Goal: Task Accomplishment & Management: Manage account settings

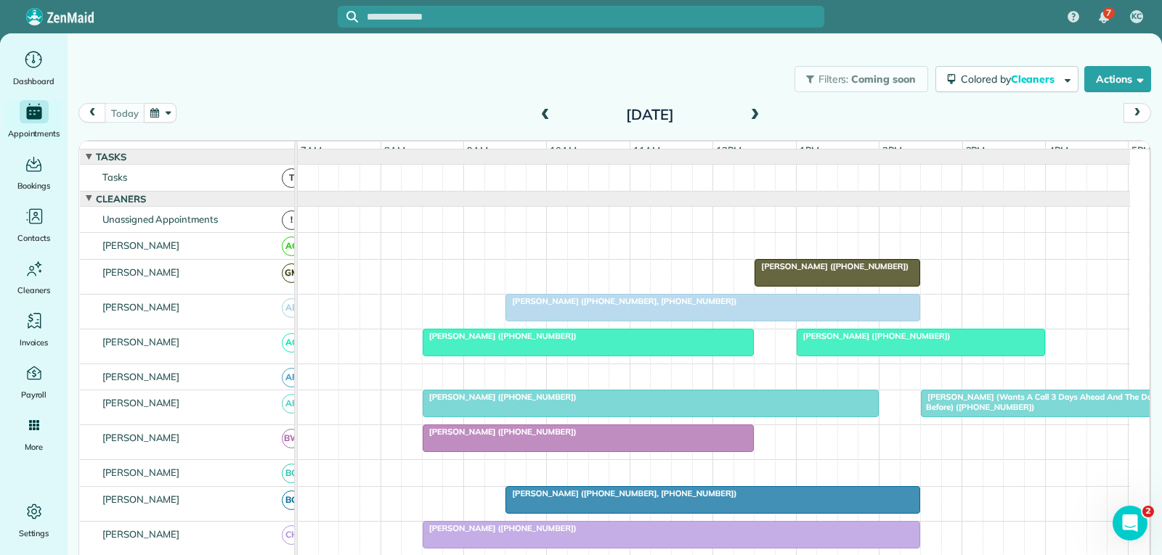
scroll to position [581, 0]
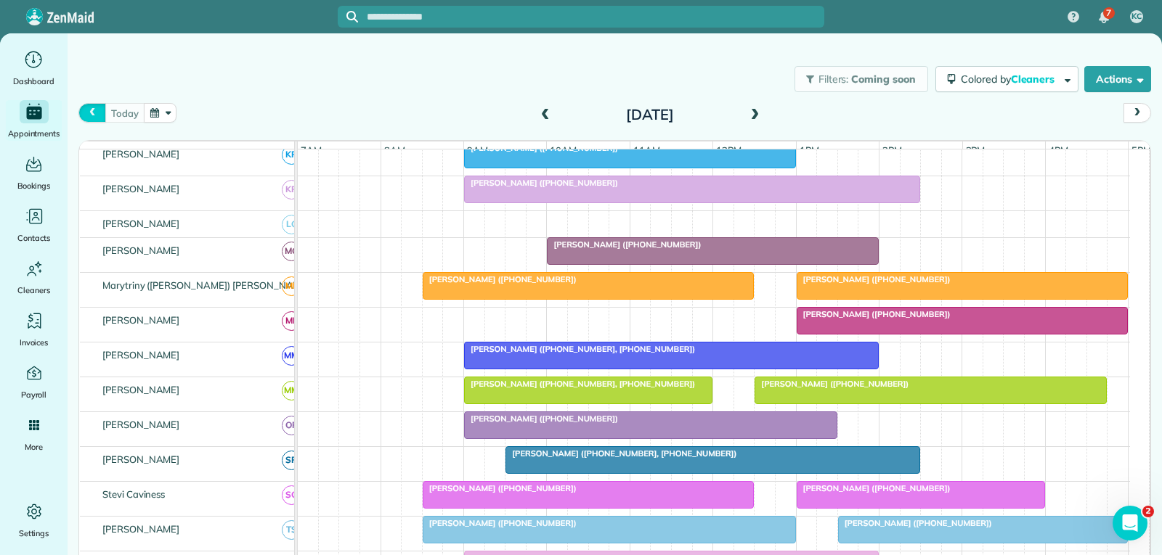
drag, startPoint x: 95, startPoint y: 109, endPoint x: 258, endPoint y: 284, distance: 238.9
click at [96, 109] on span "prev" at bounding box center [92, 112] width 12 height 9
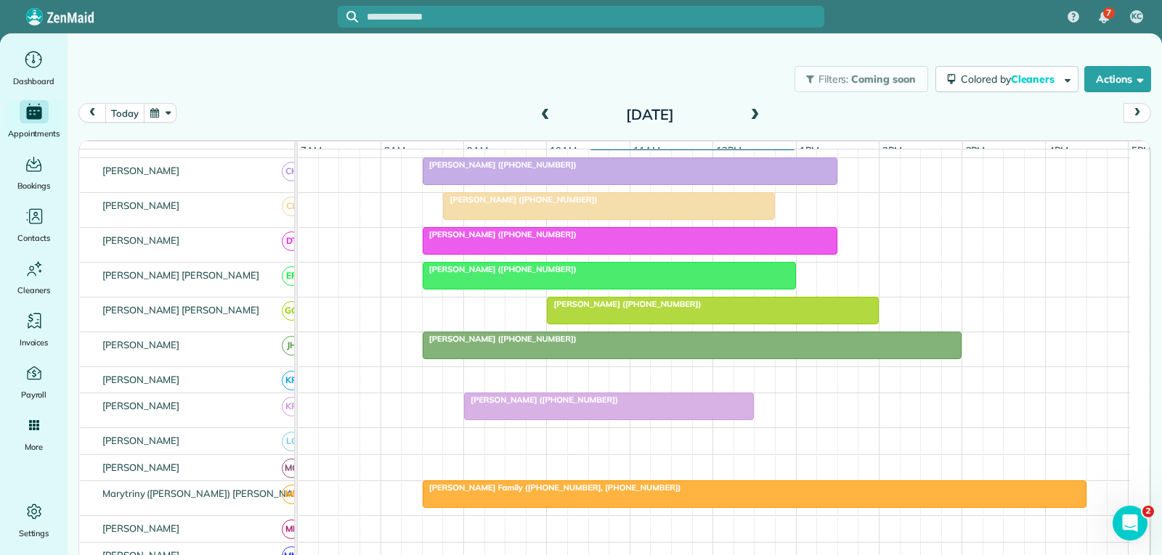
scroll to position [102, 0]
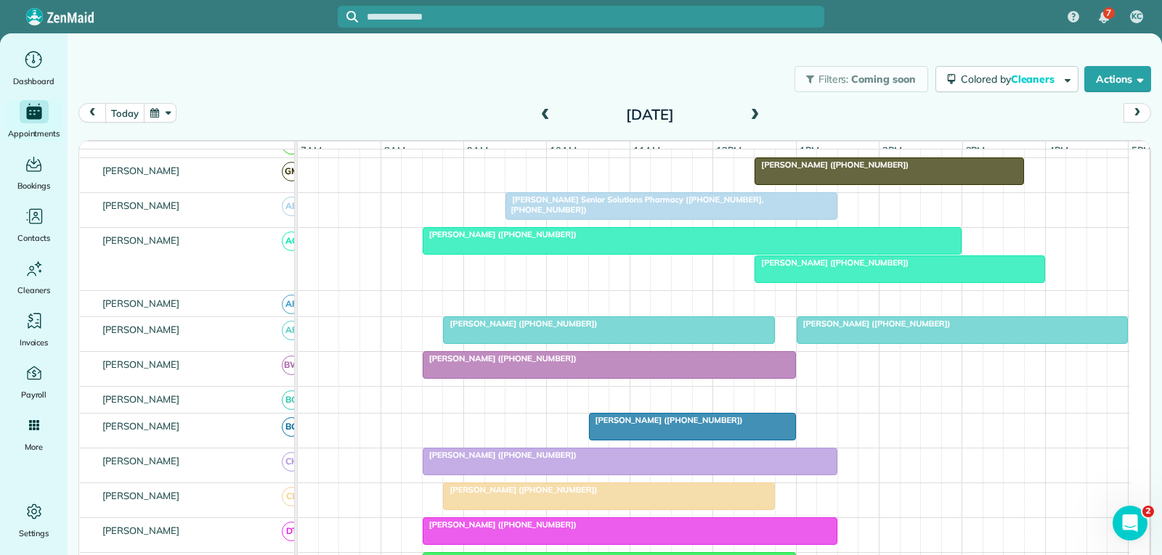
click at [942, 282] on div at bounding box center [899, 269] width 288 height 26
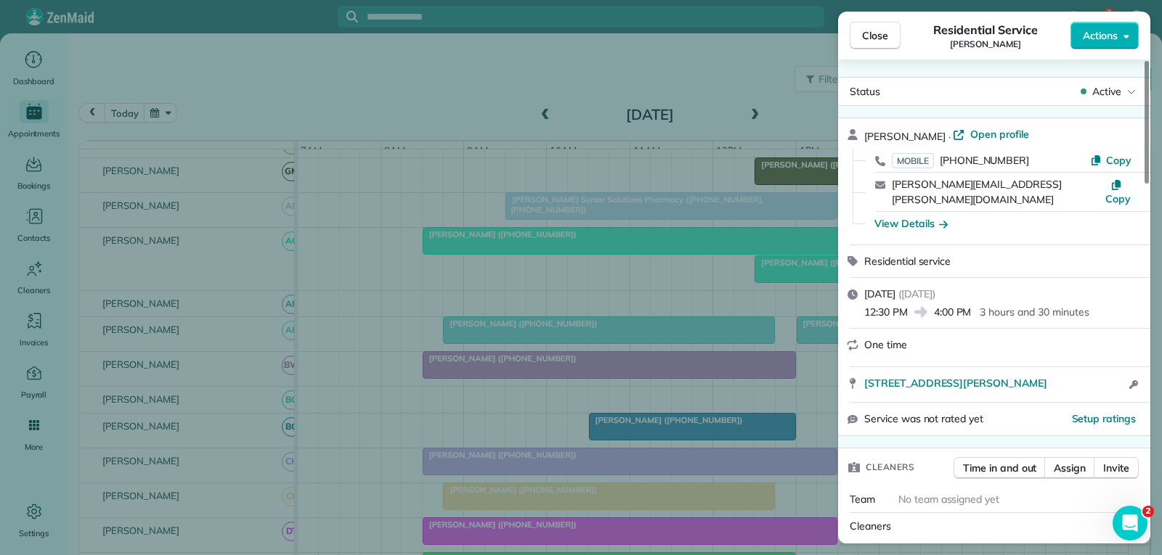
drag, startPoint x: 1029, startPoint y: 134, endPoint x: 704, endPoint y: 322, distance: 375.1
click at [1029, 134] on span "Open profile" at bounding box center [999, 134] width 59 height 15
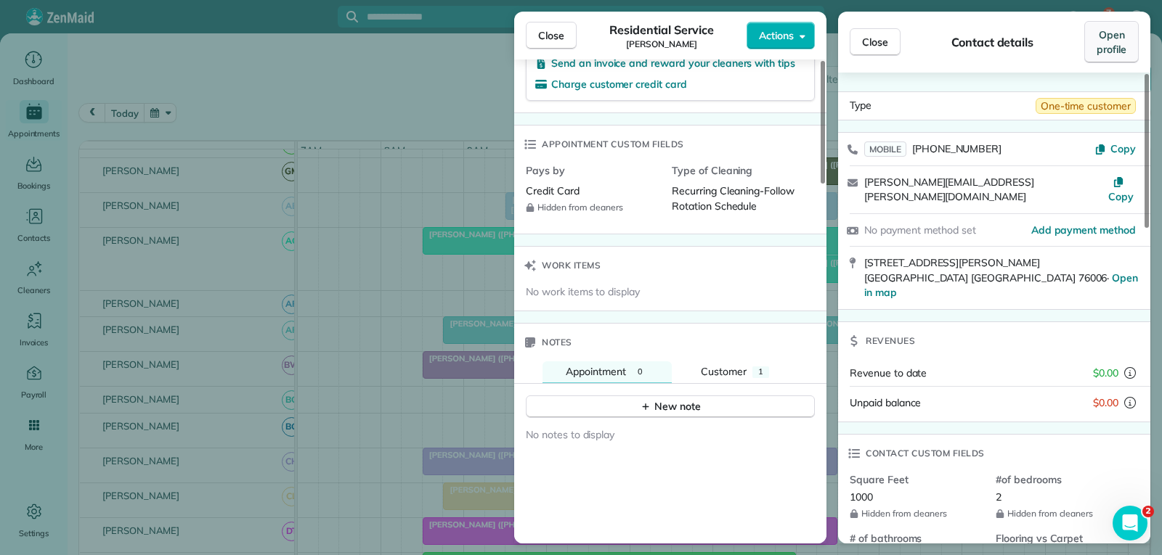
click at [1107, 43] on span "Open profile" at bounding box center [1111, 42] width 30 height 29
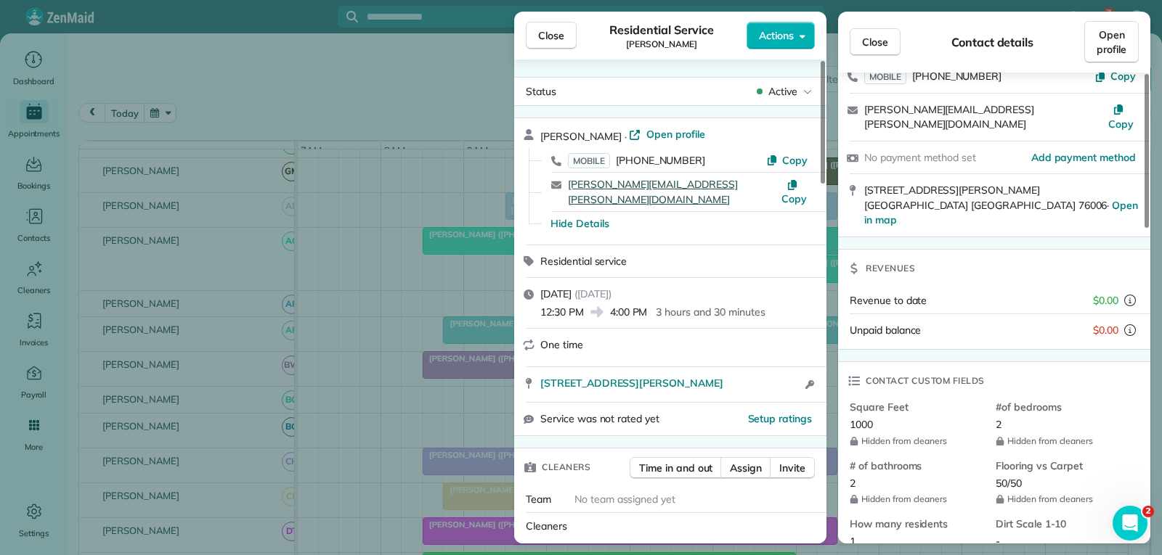
drag, startPoint x: 692, startPoint y: 131, endPoint x: 689, endPoint y: 188, distance: 56.7
click at [693, 131] on span "Open profile" at bounding box center [675, 134] width 59 height 15
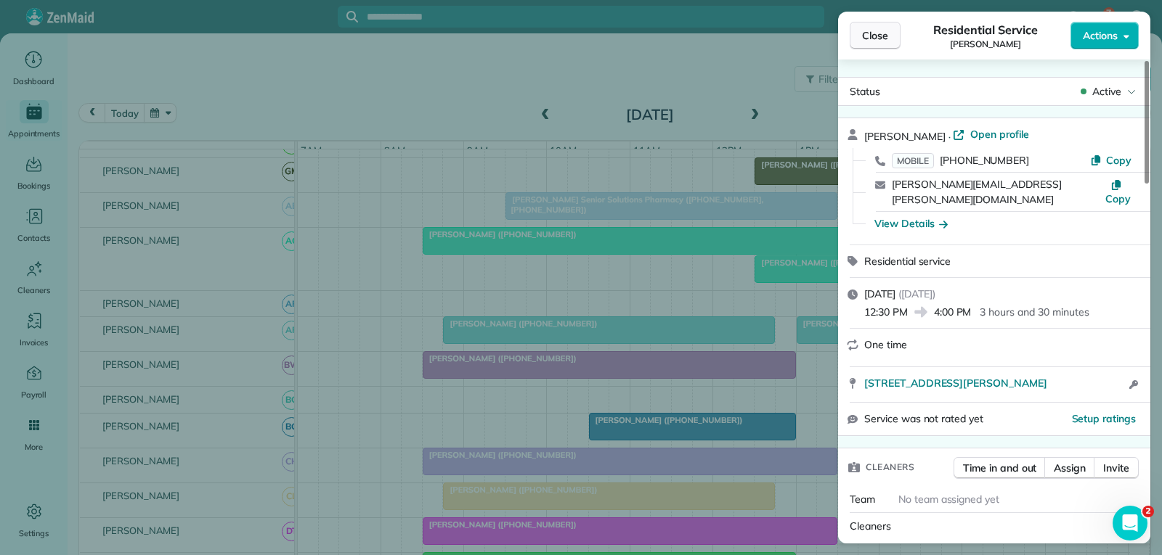
click at [874, 36] on span "Close" at bounding box center [875, 35] width 26 height 15
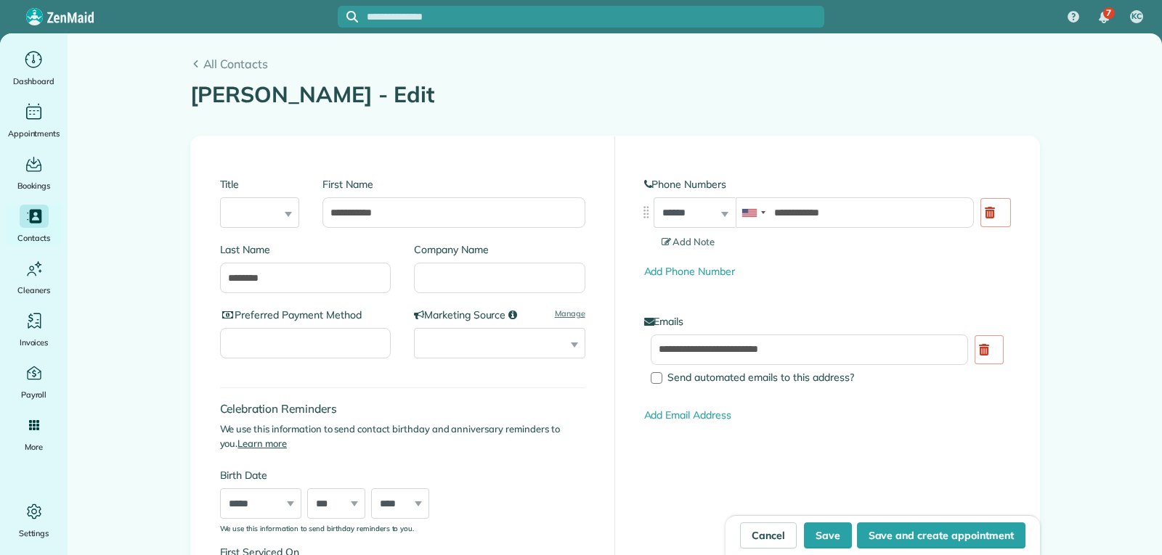
type input "**********"
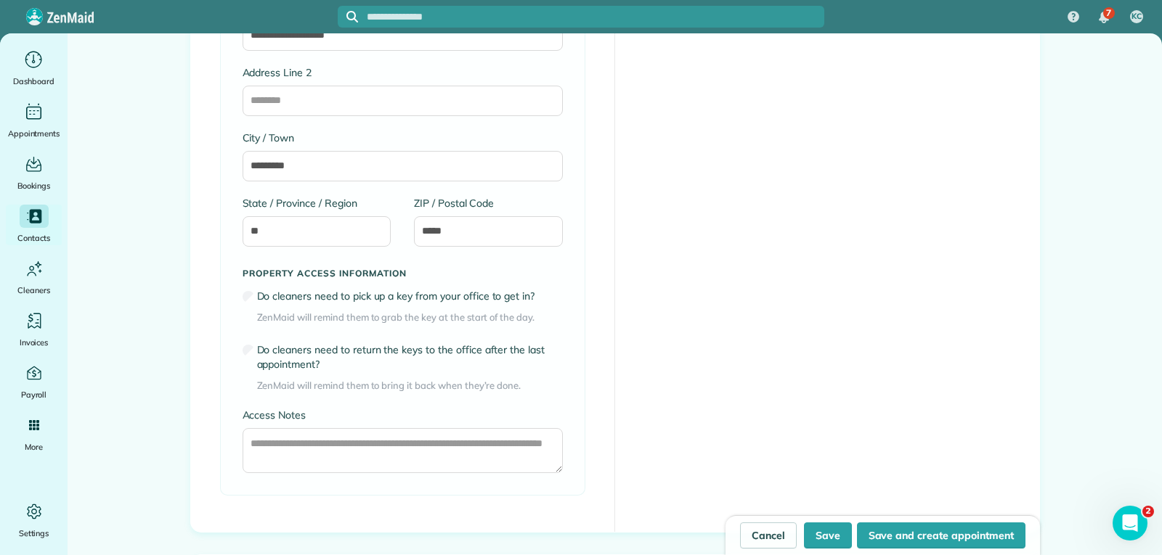
scroll to position [1016, 0]
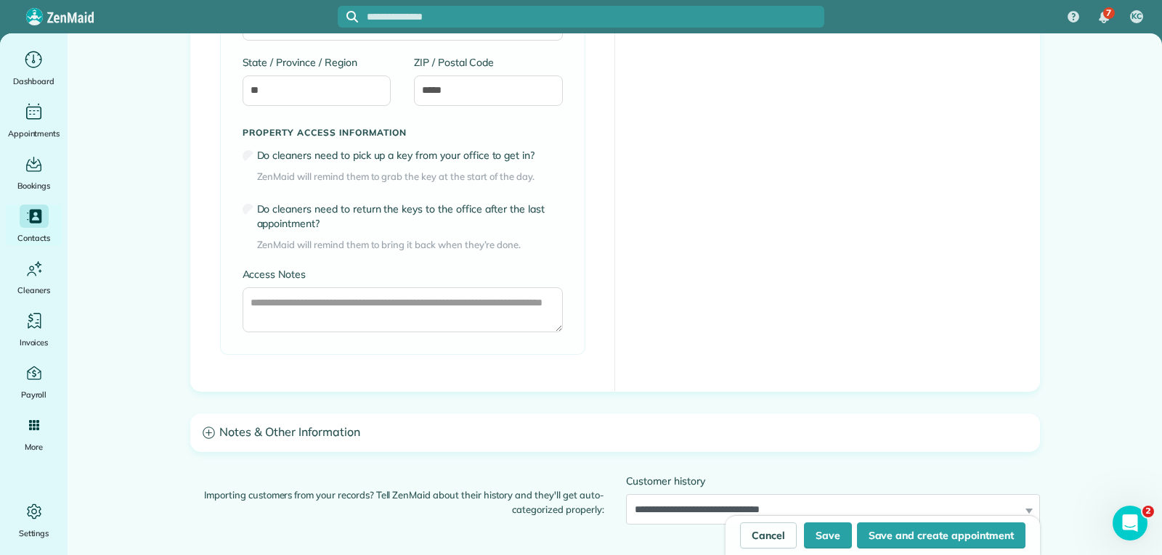
click at [303, 431] on h3 "Notes & Other Information" at bounding box center [615, 433] width 848 height 37
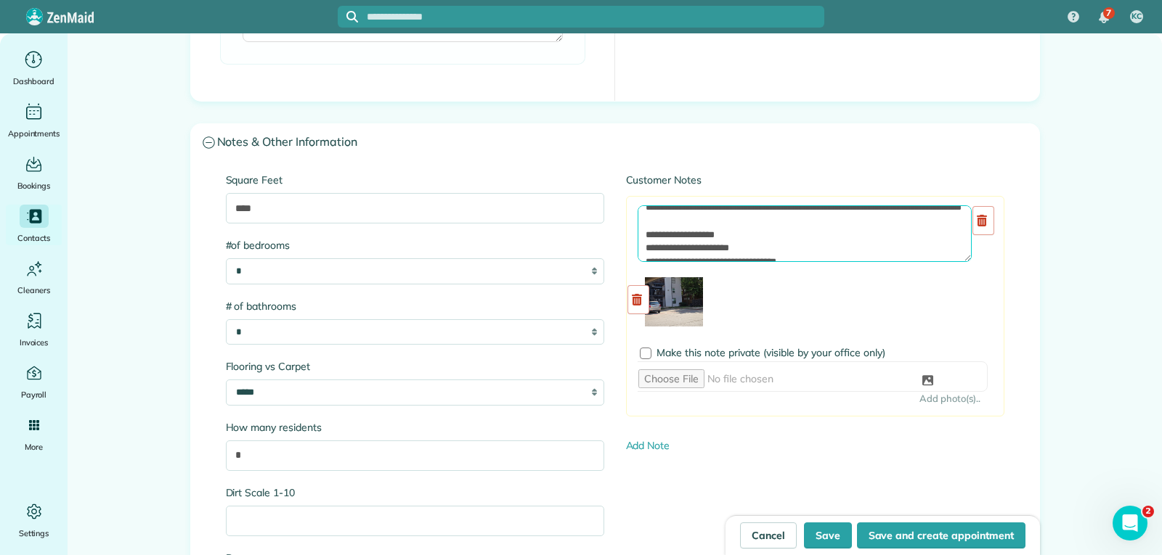
scroll to position [0, 0]
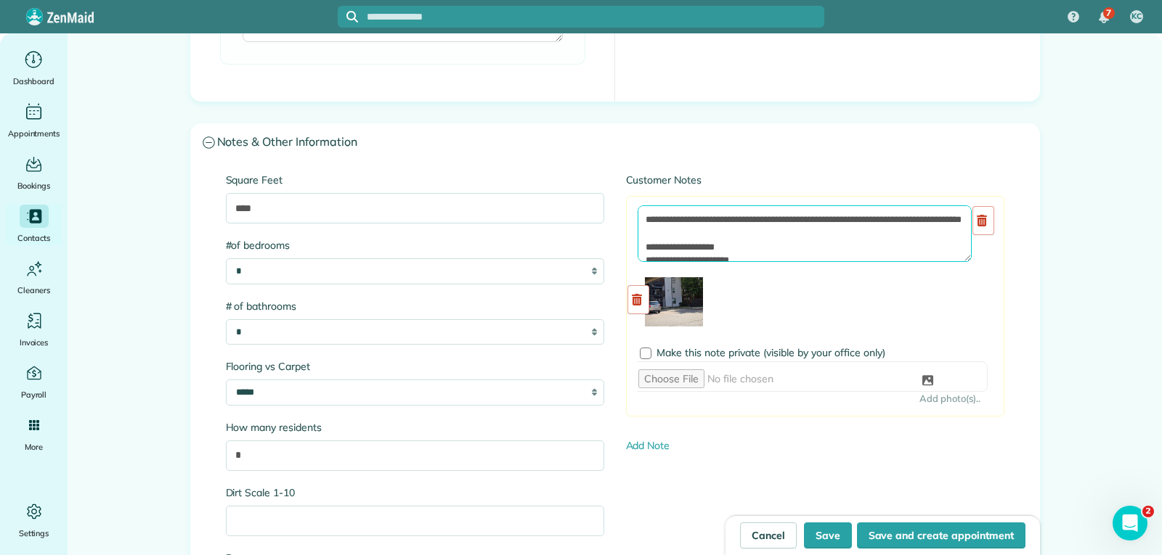
click at [731, 235] on textarea at bounding box center [804, 233] width 334 height 57
type textarea "**********"
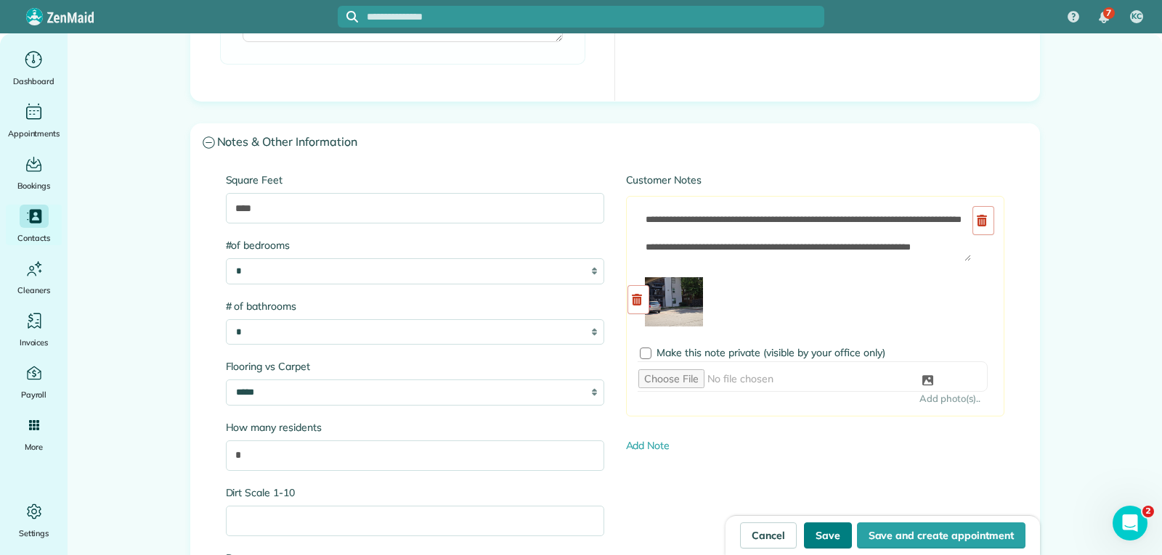
click at [826, 534] on button "Save" at bounding box center [828, 536] width 48 height 26
type input "**********"
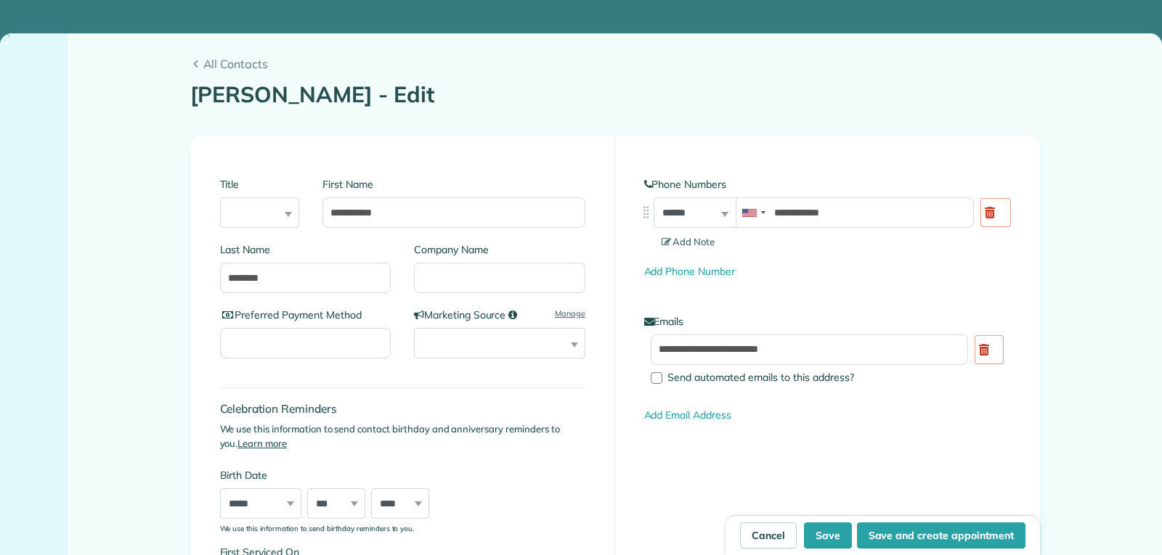
type input "**********"
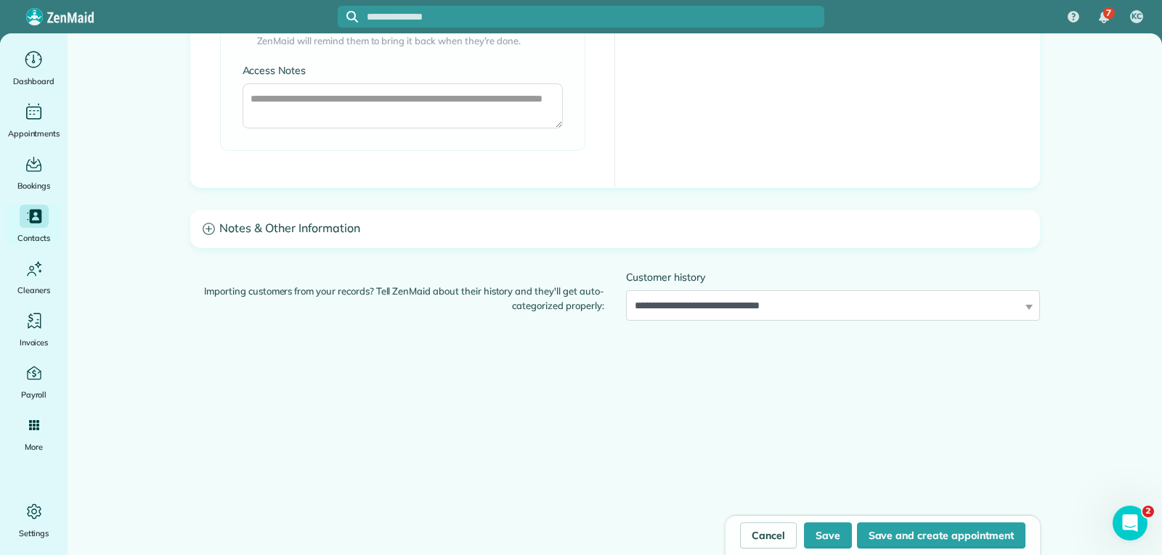
scroll to position [1228, 0]
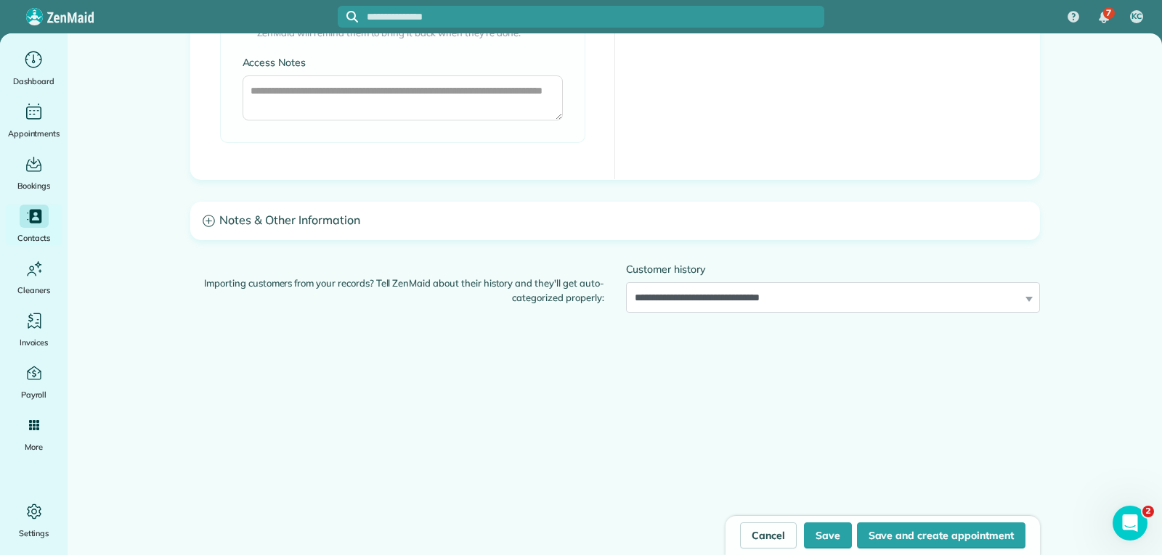
click at [300, 220] on h3 "Notes & Other Information" at bounding box center [615, 221] width 848 height 37
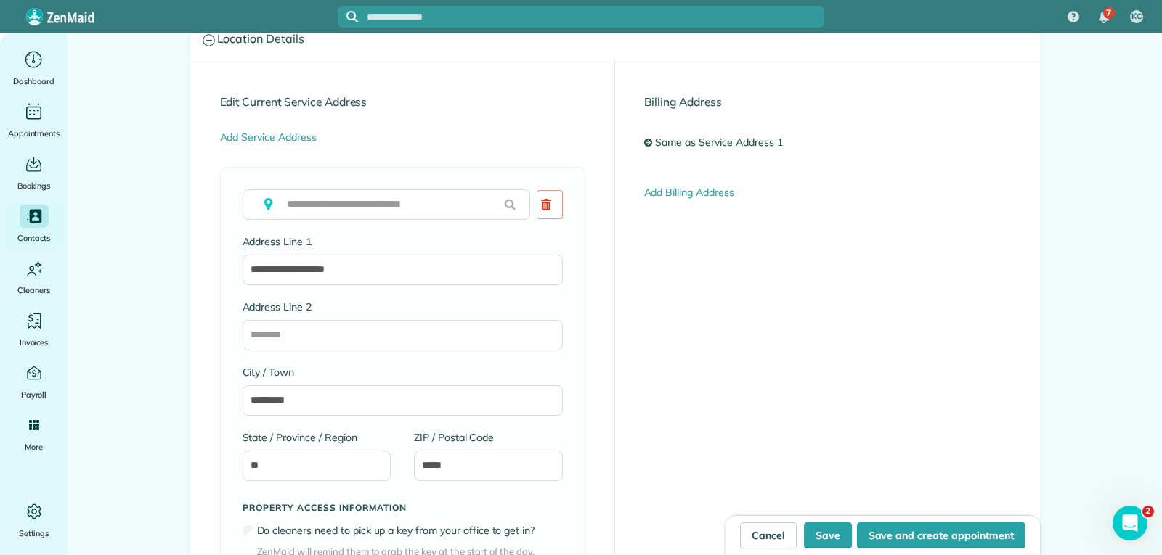
scroll to position [502, 0]
